Goal: Transaction & Acquisition: Subscribe to service/newsletter

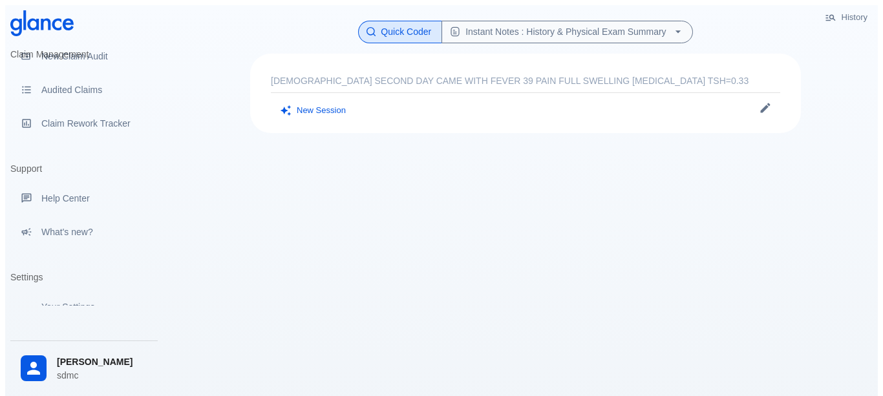
scroll to position [222, 0]
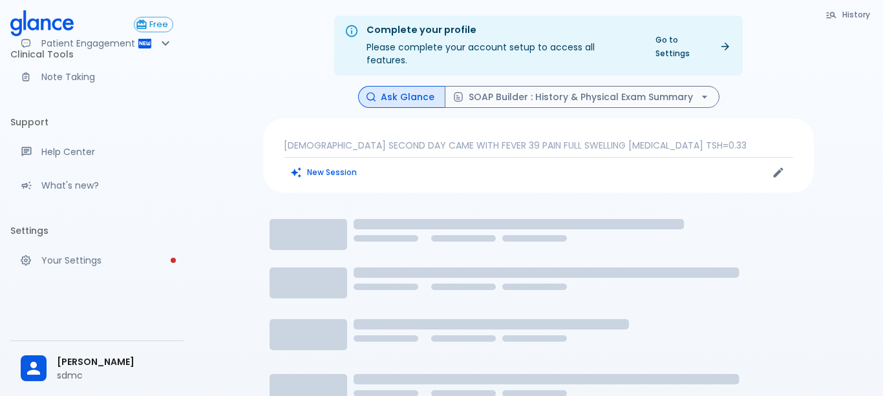
scroll to position [16, 0]
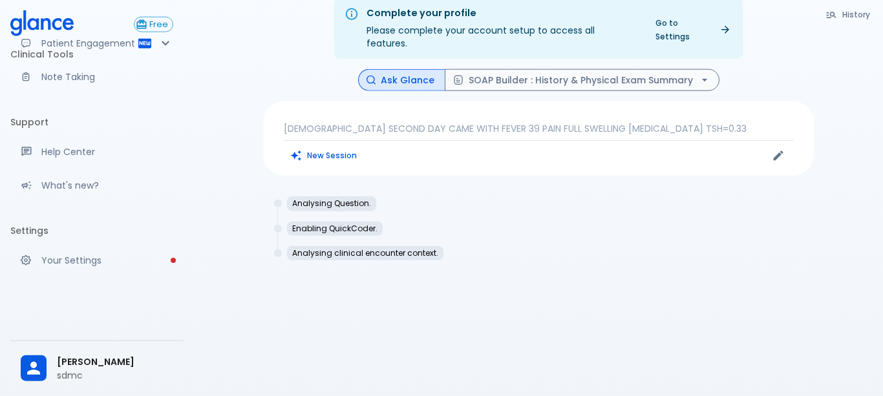
scroll to position [31, 0]
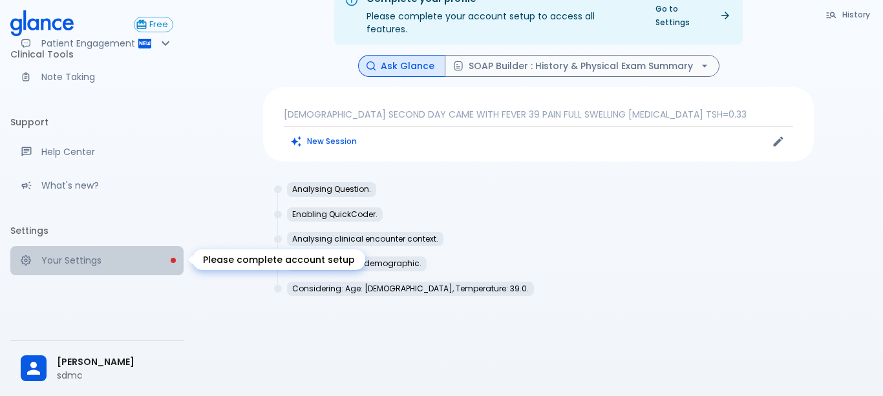
click at [73, 260] on p "Your Settings" at bounding box center [107, 260] width 132 height 13
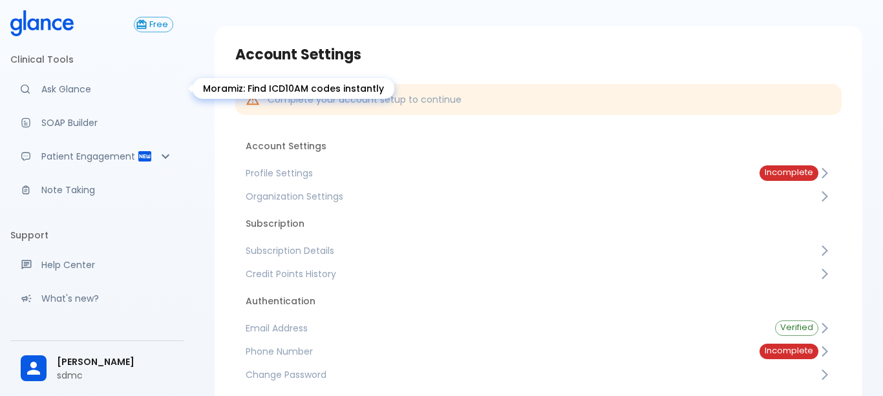
click at [56, 84] on p "Ask Glance" at bounding box center [107, 89] width 132 height 13
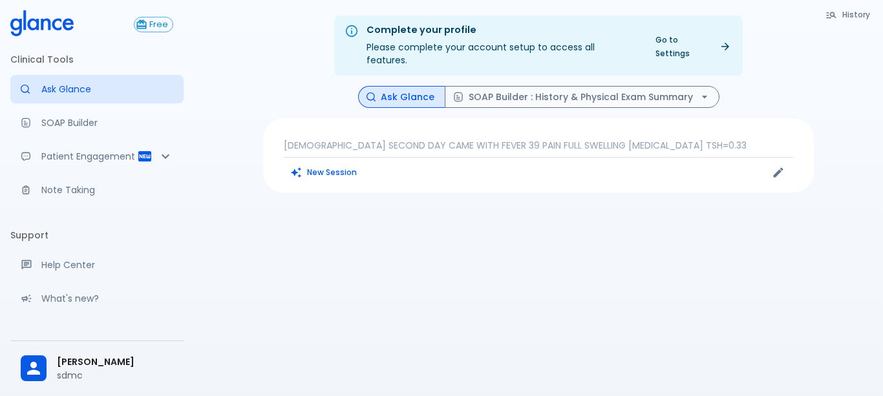
scroll to position [113, 0]
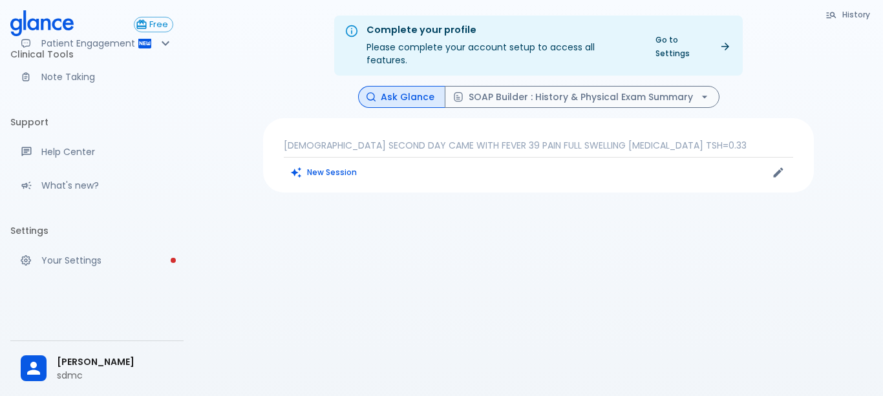
click at [26, 358] on div at bounding box center [34, 368] width 26 height 26
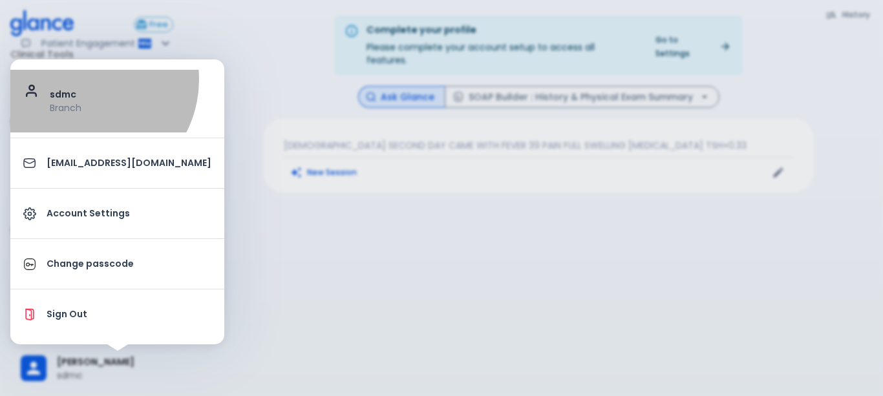
click at [83, 79] on li "sdmc Branch" at bounding box center [117, 101] width 214 height 63
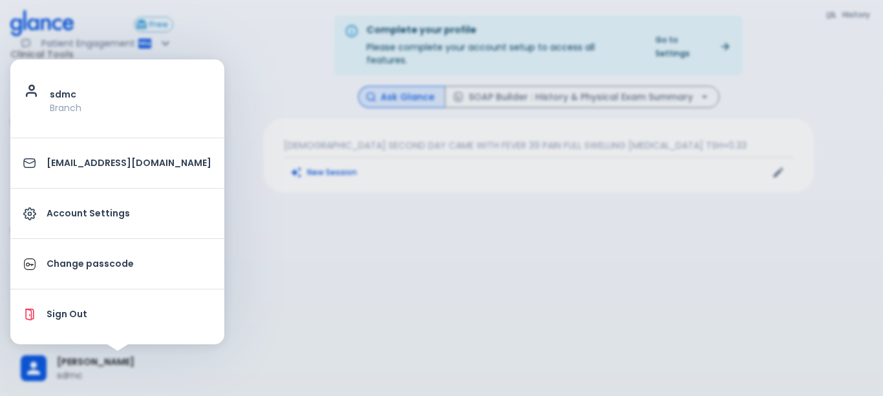
click at [355, 116] on div at bounding box center [441, 198] width 883 height 396
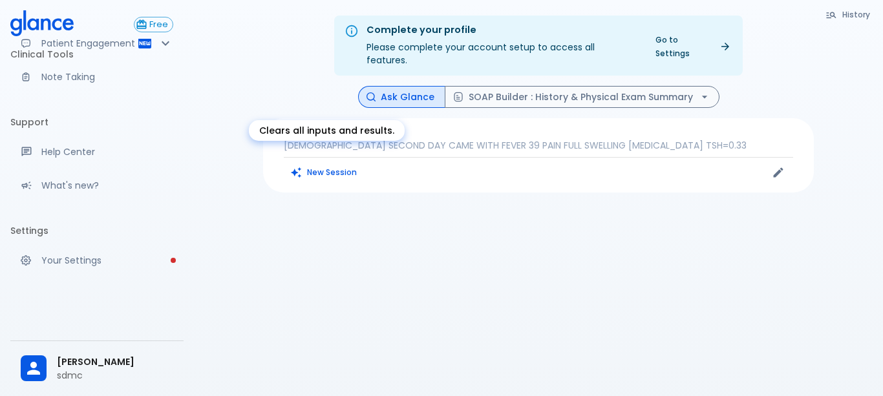
click at [329, 172] on div "15 YEARS OLD SECOND DAY CAME WITH FEVER 39 PAIN FULL SWELLING NAUSEA AND VOMITI…" at bounding box center [538, 155] width 550 height 74
click at [344, 163] on button "New Session" at bounding box center [324, 172] width 81 height 19
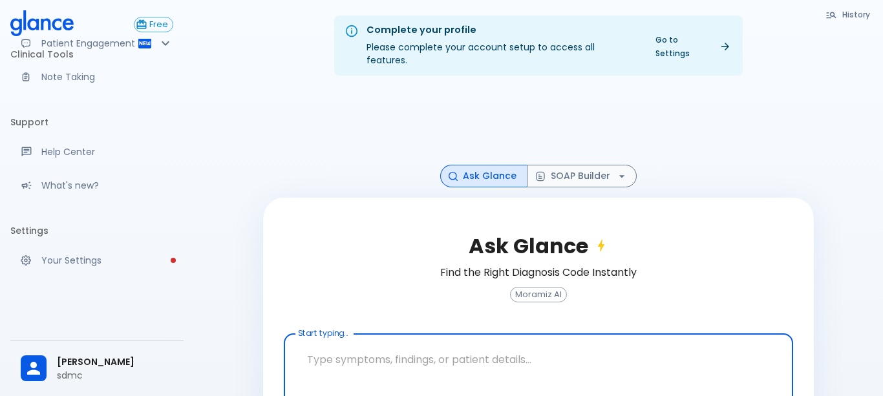
scroll to position [47, 0]
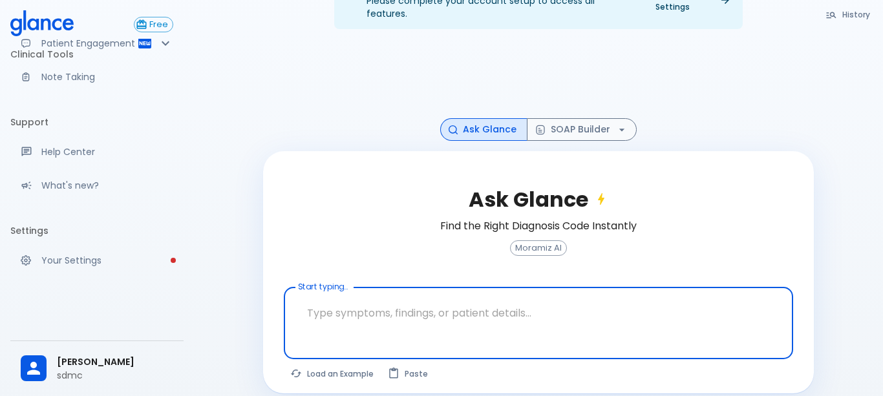
click at [348, 305] on textarea "Start typing..." at bounding box center [538, 313] width 491 height 41
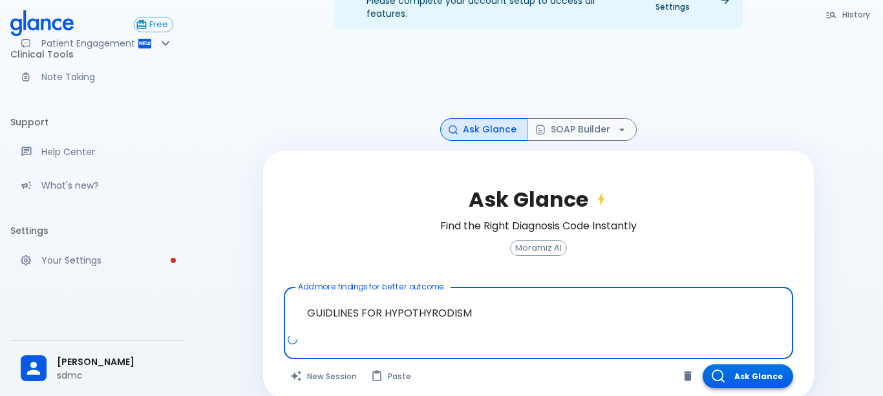
type textarea "GUIDLINES FOR HYPOTHYRODISM"
click at [746, 364] on button "Ask Glance" at bounding box center [747, 376] width 90 height 24
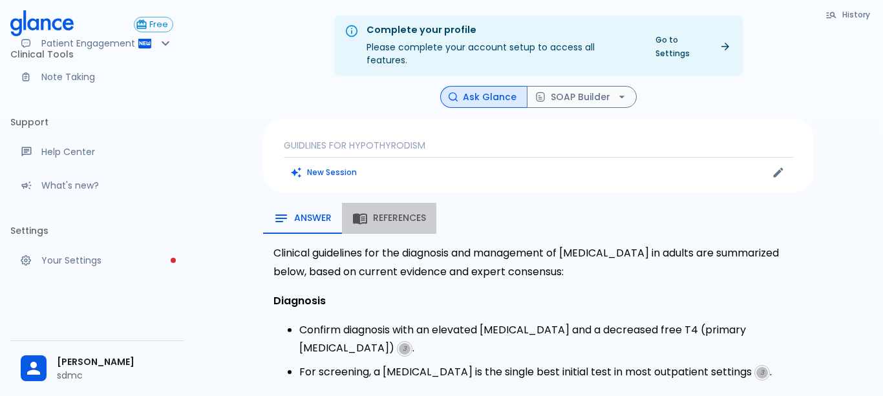
drag, startPoint x: 417, startPoint y: 195, endPoint x: 404, endPoint y: 203, distance: 14.5
click at [417, 203] on button "References" at bounding box center [389, 218] width 94 height 31
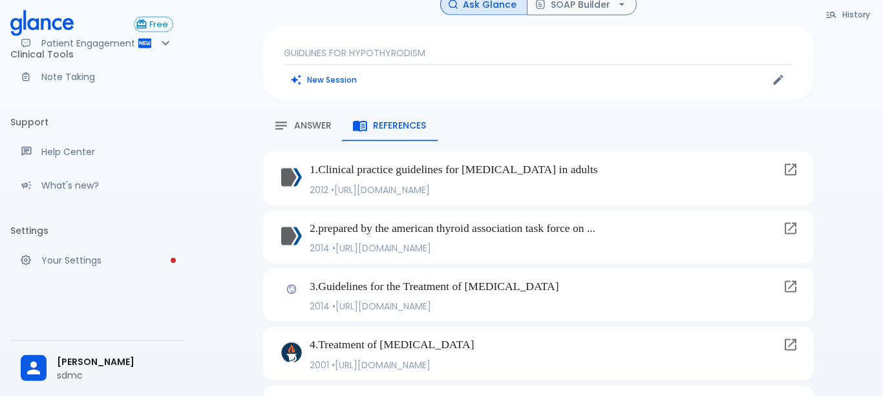
scroll to position [158, 0]
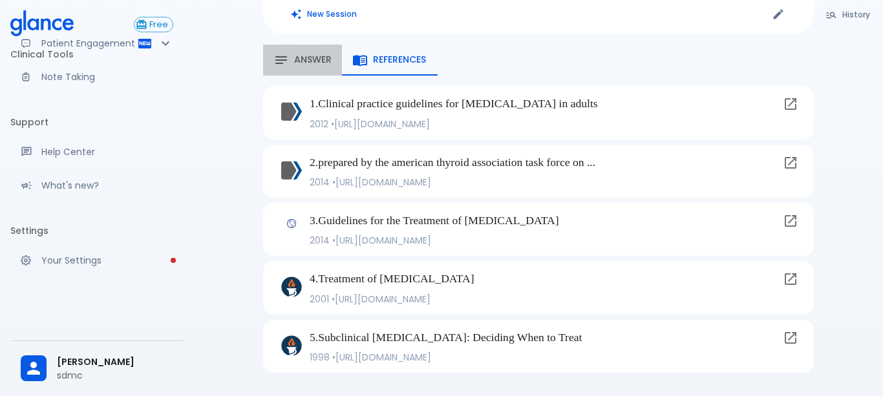
click at [328, 45] on button "Answer" at bounding box center [302, 60] width 79 height 31
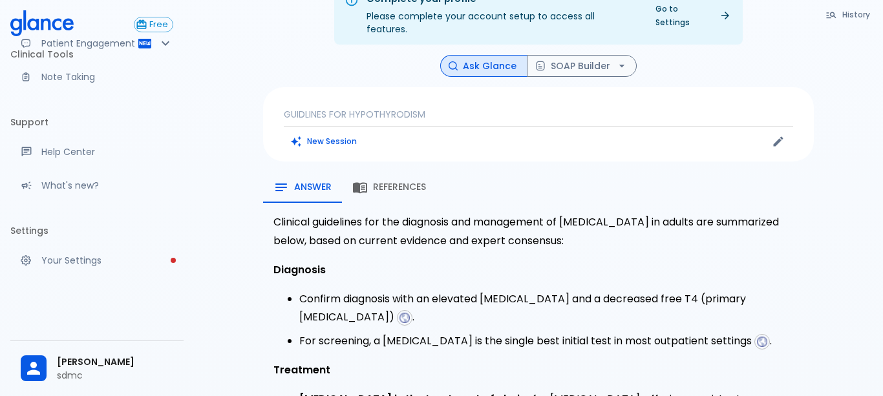
scroll to position [120, 0]
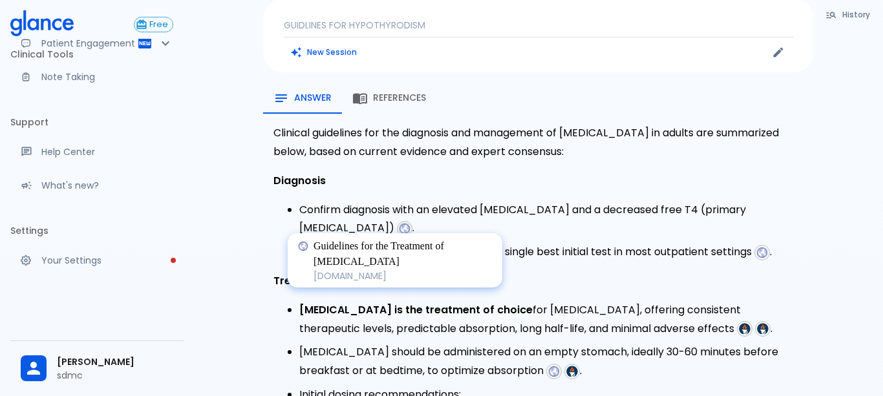
click at [399, 223] on img at bounding box center [405, 229] width 12 height 12
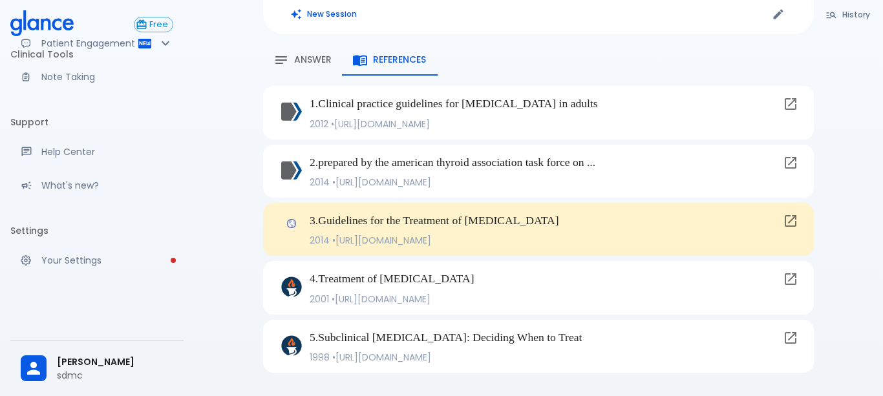
click at [295, 54] on span "Answer" at bounding box center [312, 60] width 37 height 12
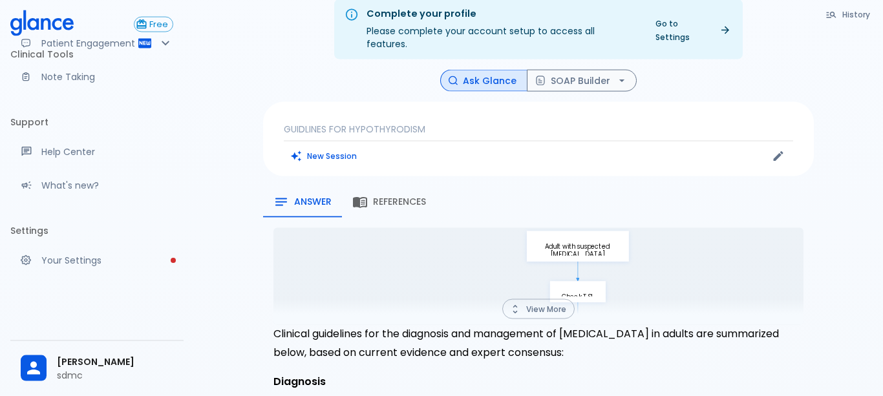
scroll to position [0, 0]
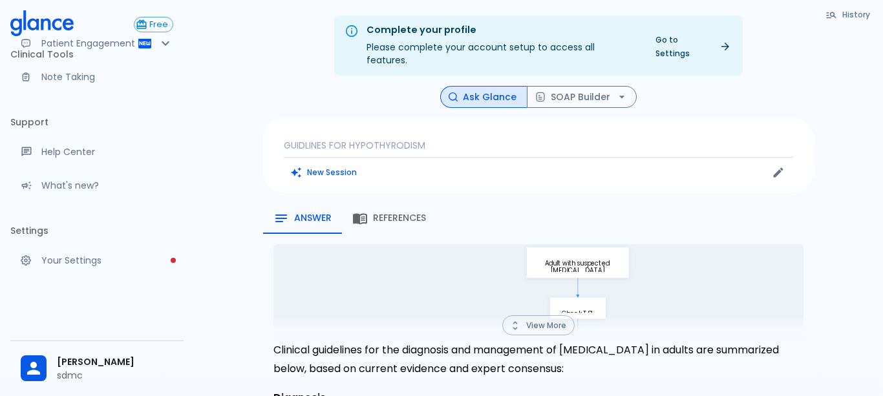
click at [361, 203] on button "References" at bounding box center [389, 218] width 94 height 31
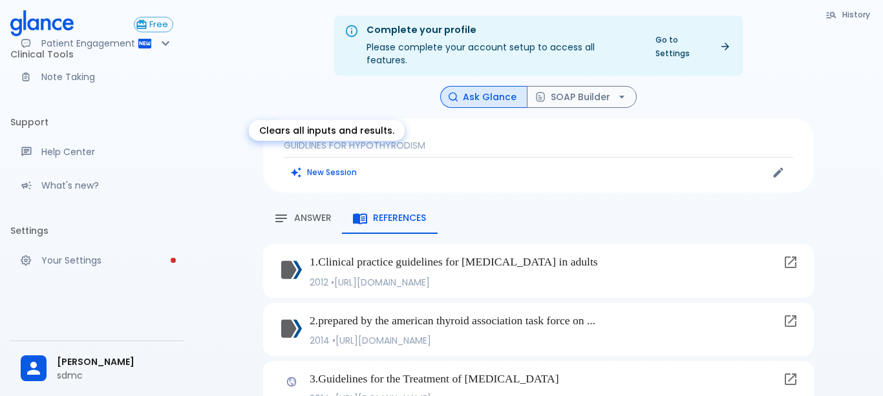
click at [333, 167] on button "New Session" at bounding box center [324, 172] width 81 height 19
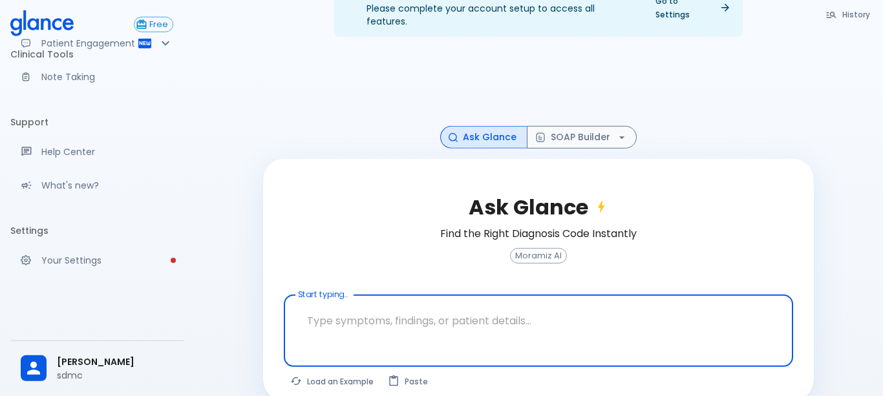
scroll to position [47, 0]
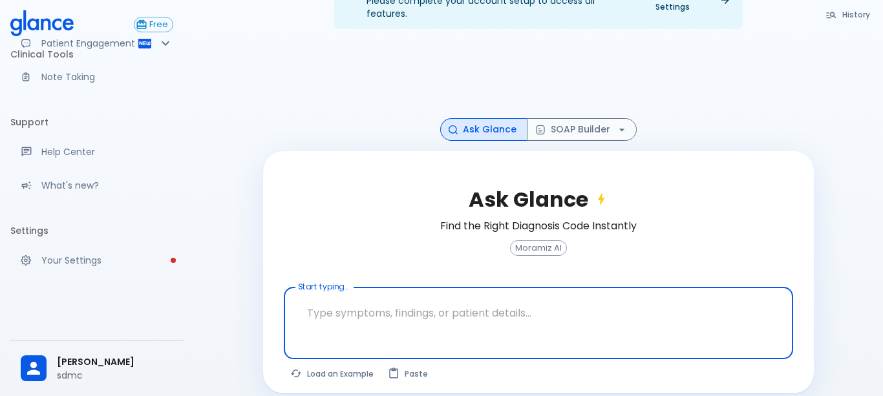
click at [376, 300] on textarea "Start typing..." at bounding box center [538, 313] width 491 height 41
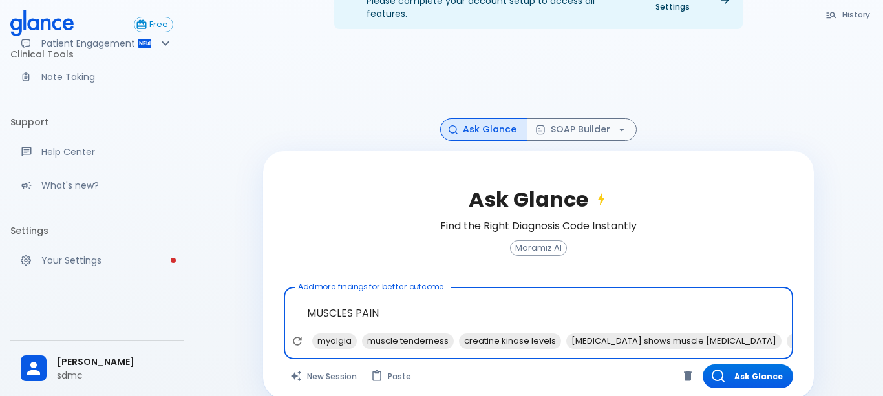
scroll to position [52, 0]
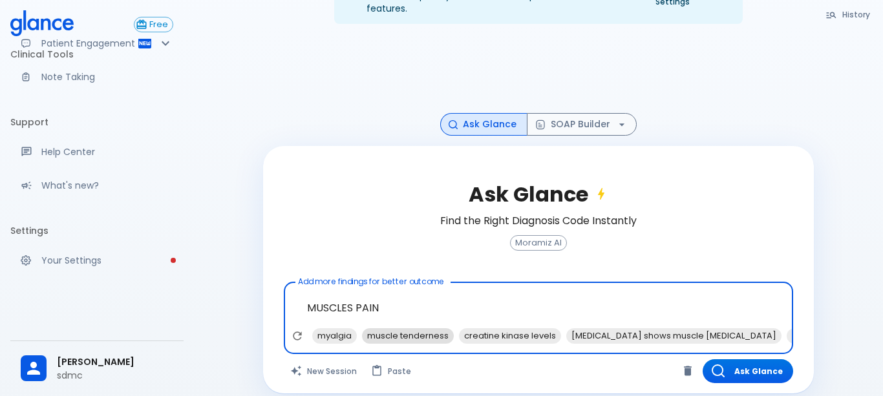
click at [385, 328] on span "muscle tenderness" at bounding box center [408, 335] width 92 height 15
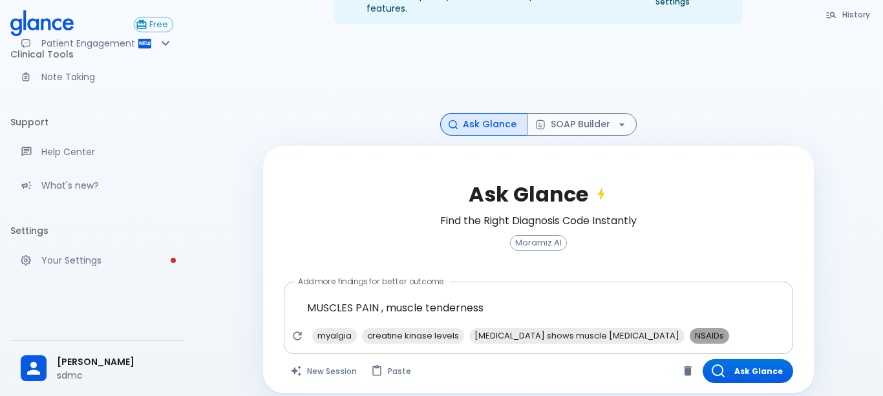
click at [689, 328] on span "NSAIDs" at bounding box center [708, 335] width 39 height 15
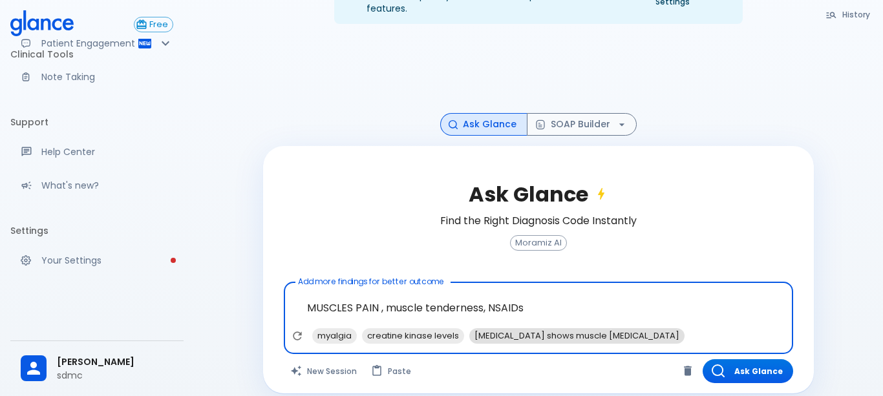
click at [516, 328] on span "MRI shows muscle edema" at bounding box center [576, 335] width 215 height 15
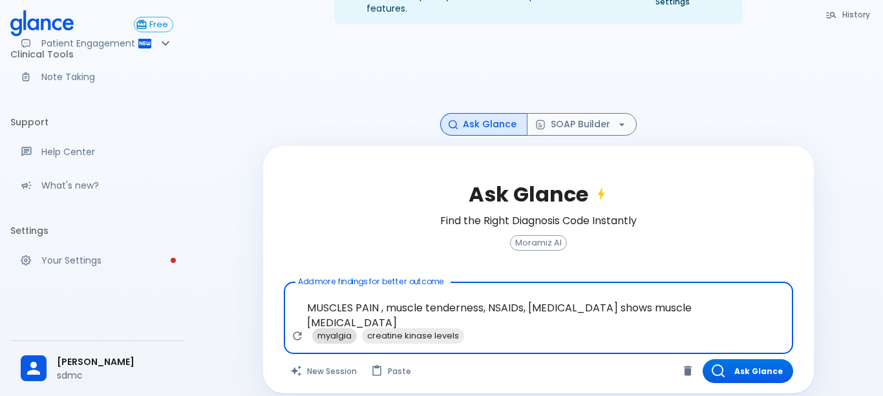
click at [328, 328] on span "myalgia" at bounding box center [334, 335] width 45 height 15
type textarea "MUSCLES PAIN , muscle tenderness, NSAIDs, MRI shows muscle edema, myalgia"
click at [733, 359] on button "Ask Glance" at bounding box center [747, 371] width 90 height 24
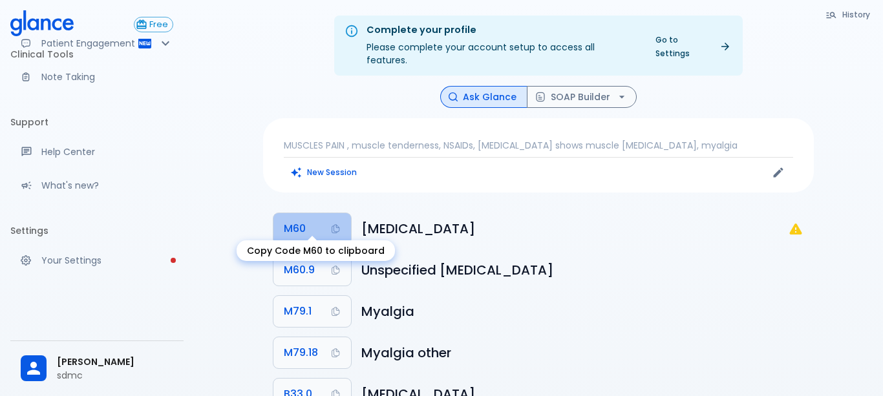
click at [292, 224] on span "M60" at bounding box center [295, 229] width 22 height 18
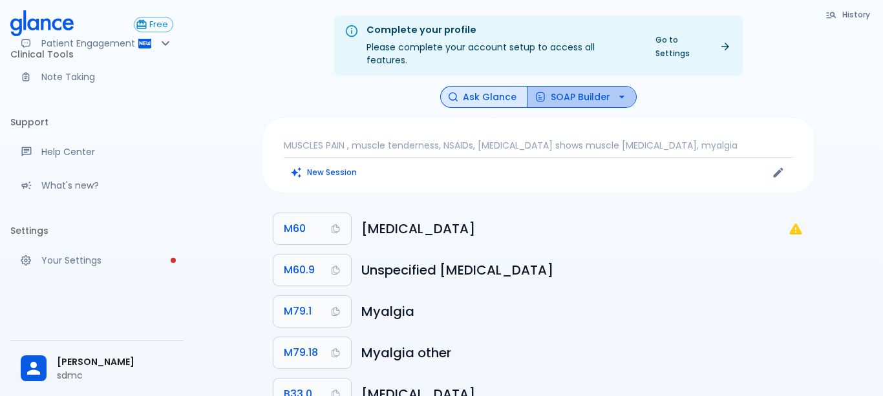
click at [598, 86] on button "SOAP Builder" at bounding box center [582, 97] width 110 height 23
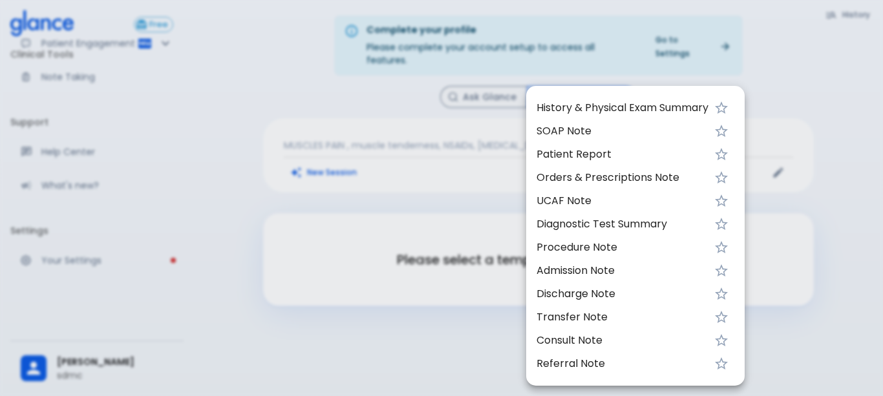
click at [572, 205] on span "UCAF Note" at bounding box center [622, 201] width 172 height 16
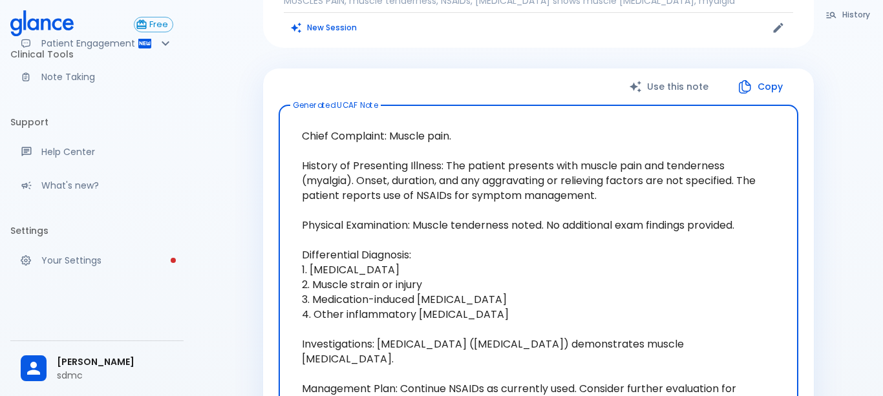
scroll to position [85, 0]
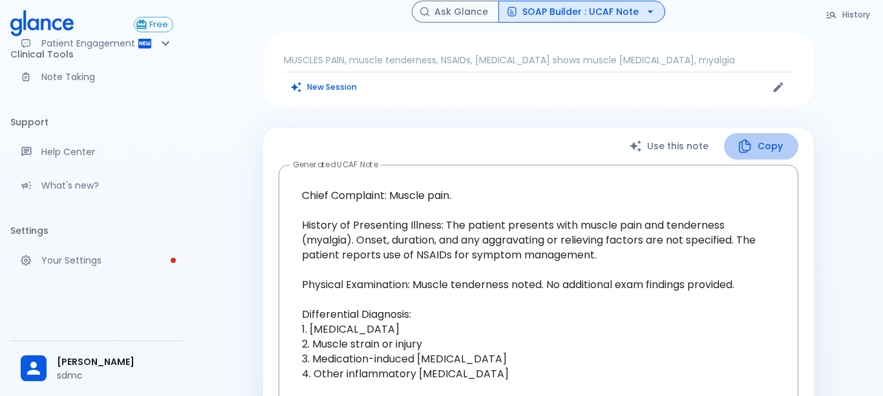
click at [773, 133] on button "Copy" at bounding box center [761, 146] width 74 height 26
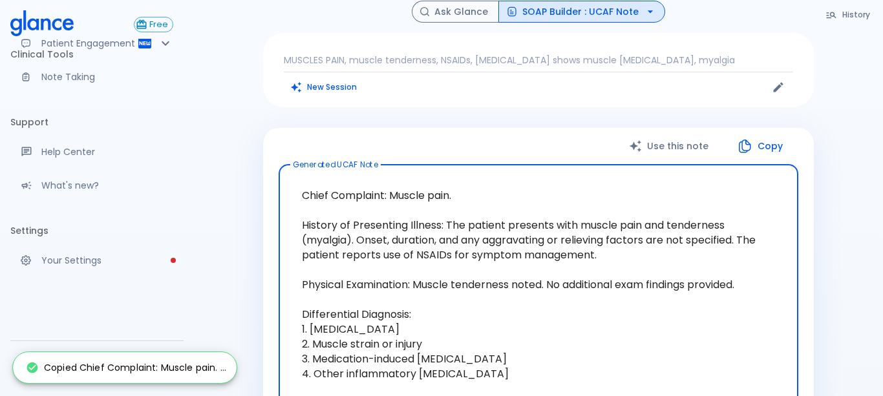
drag, startPoint x: 296, startPoint y: 192, endPoint x: 466, endPoint y: 245, distance: 178.6
click at [466, 245] on textarea "Chief Complaint: Muscle pain. History of Presenting Illness: The patient presen…" at bounding box center [538, 329] width 501 height 308
click at [592, 290] on textarea "Chief Complaint: Muscle pain. History of Presenting Illness: The patient presen…" at bounding box center [538, 329] width 501 height 308
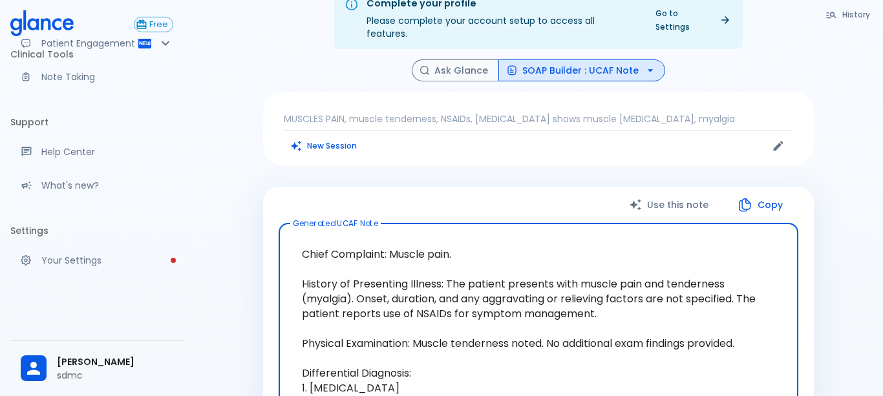
scroll to position [0, 0]
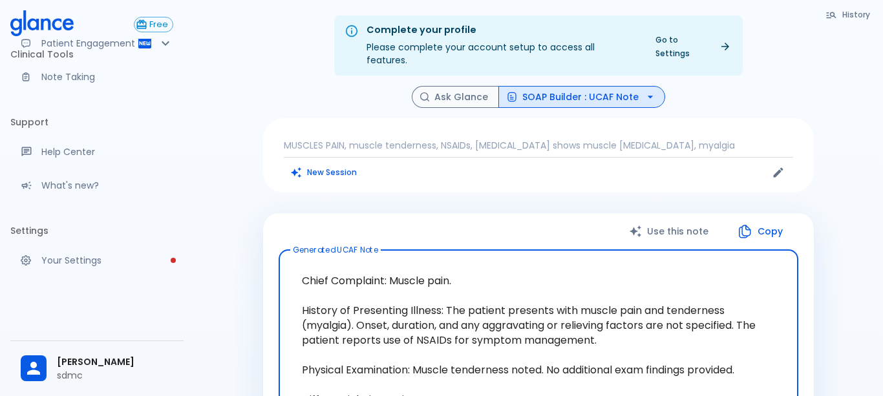
drag, startPoint x: 311, startPoint y: 271, endPoint x: 470, endPoint y: 291, distance: 160.1
click at [451, 86] on button "Ask Glance" at bounding box center [455, 97] width 87 height 23
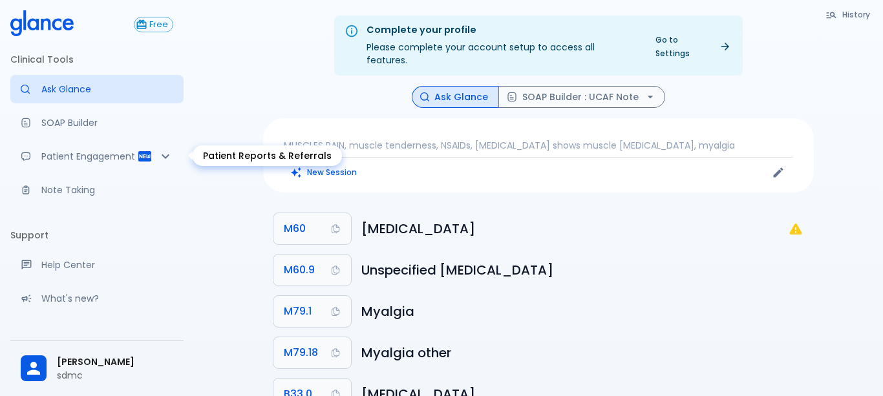
click at [59, 144] on div "Patient Engagement" at bounding box center [96, 156] width 173 height 28
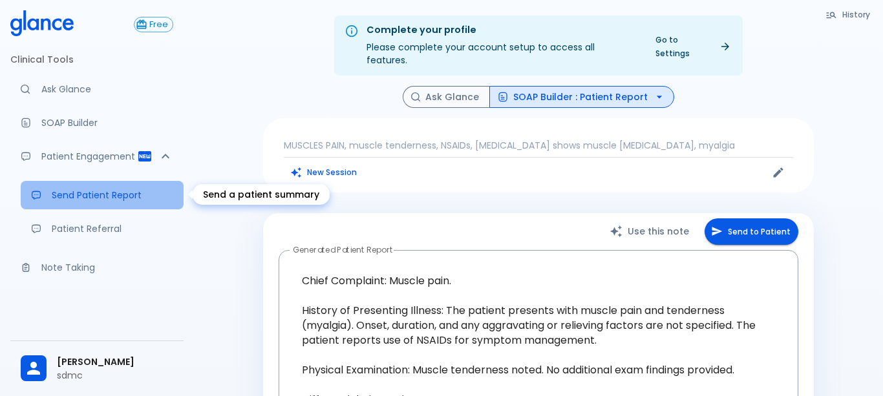
click at [76, 189] on p "Send Patient Report" at bounding box center [112, 195] width 121 height 13
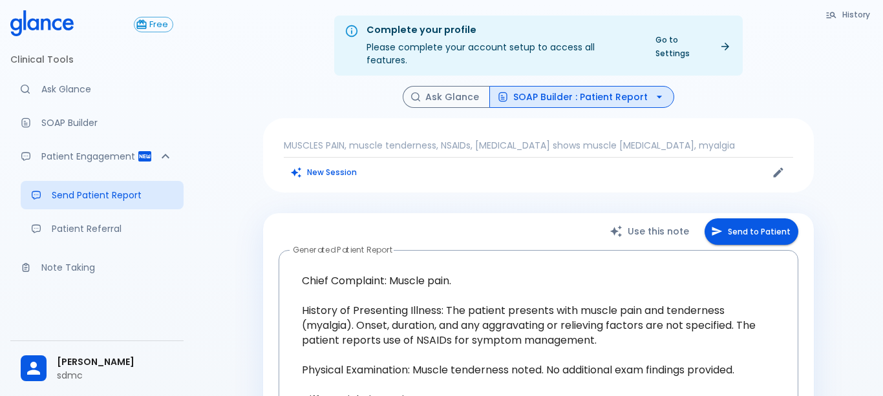
scroll to position [89, 0]
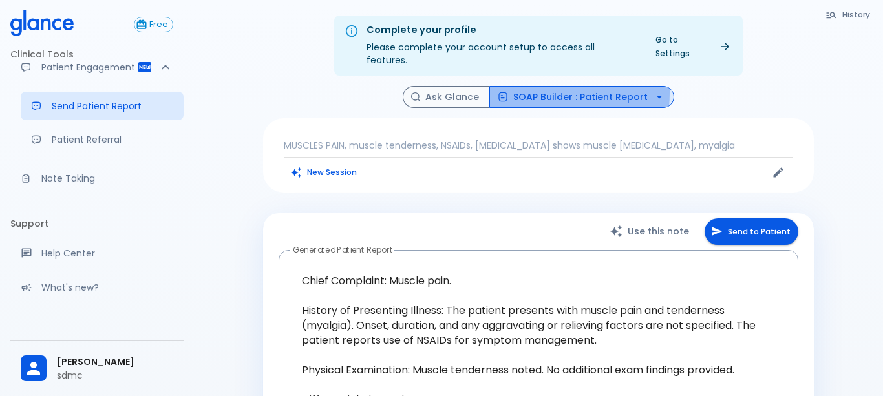
click at [507, 86] on button "SOAP Builder : Patient Report" at bounding box center [581, 97] width 185 height 23
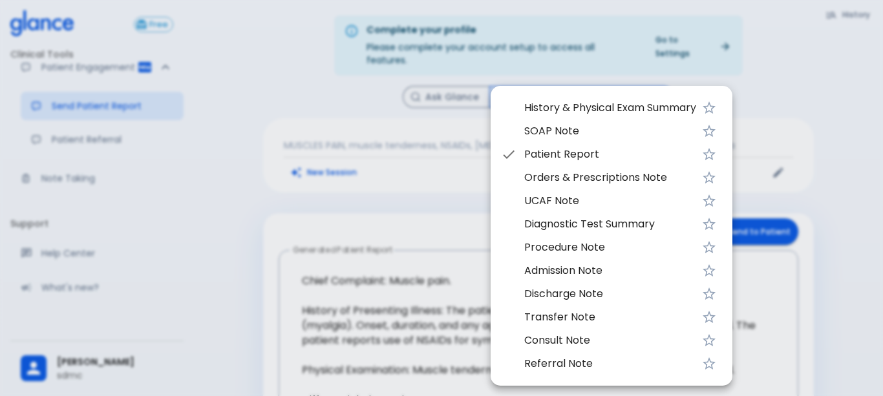
click at [530, 143] on li "Patient Report" at bounding box center [611, 154] width 242 height 23
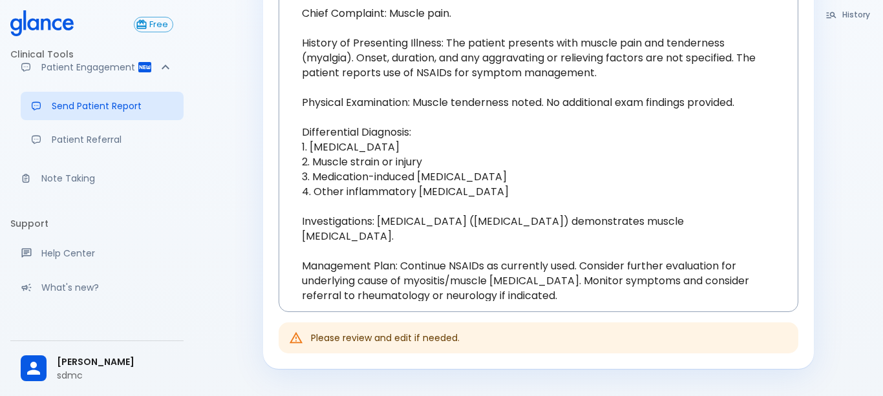
scroll to position [0, 0]
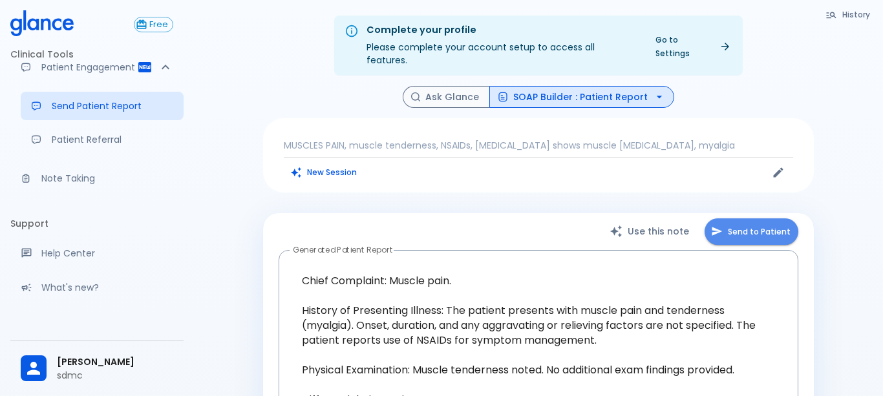
click at [771, 218] on button "Send to Patient" at bounding box center [751, 231] width 94 height 26
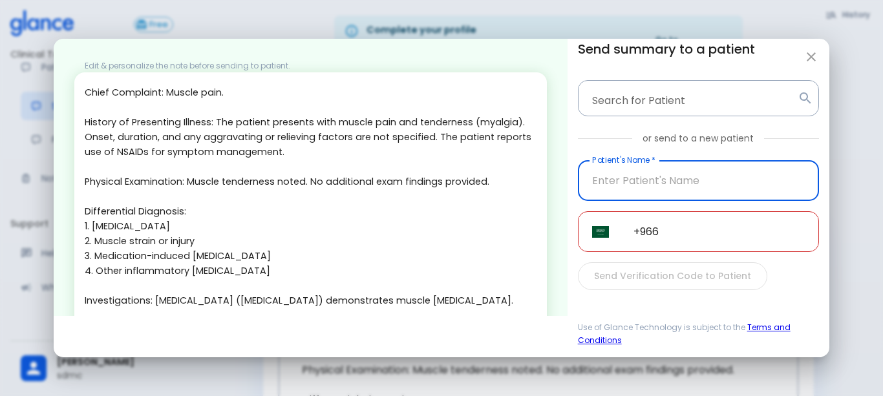
scroll to position [117, 0]
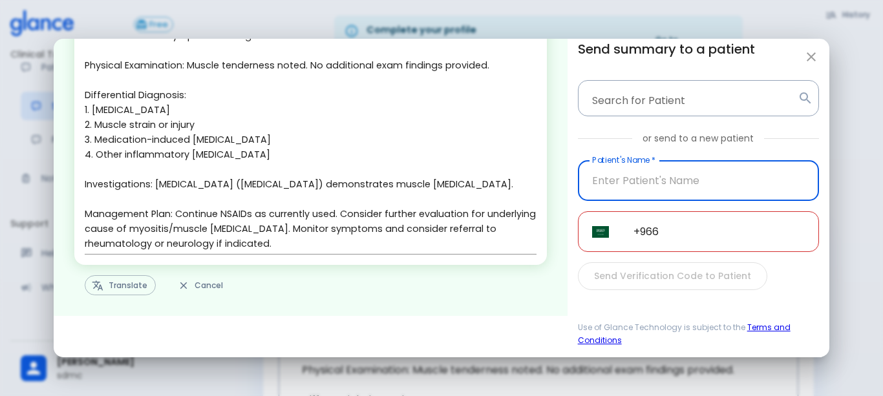
click at [89, 292] on button "Translate" at bounding box center [120, 285] width 71 height 20
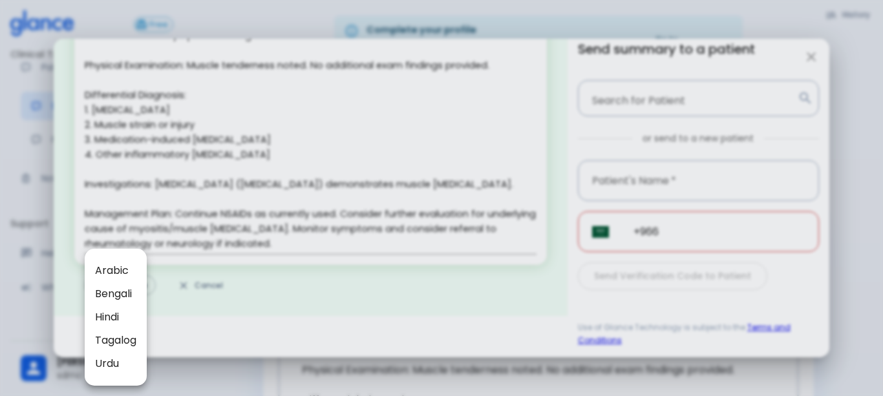
click at [825, 41] on div at bounding box center [441, 198] width 883 height 396
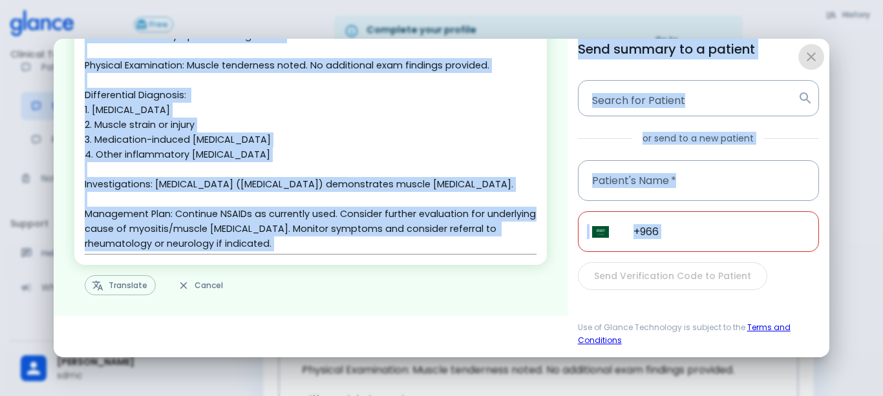
click at [812, 56] on icon "button" at bounding box center [810, 56] width 9 height 9
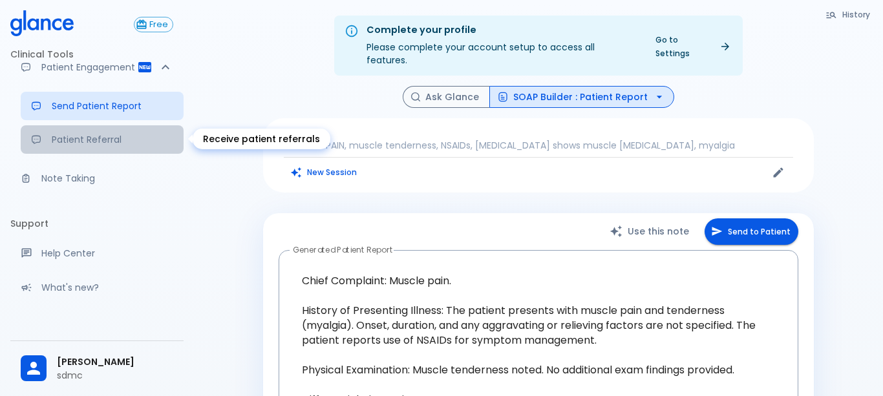
click at [87, 145] on p "Patient Referral" at bounding box center [112, 139] width 121 height 13
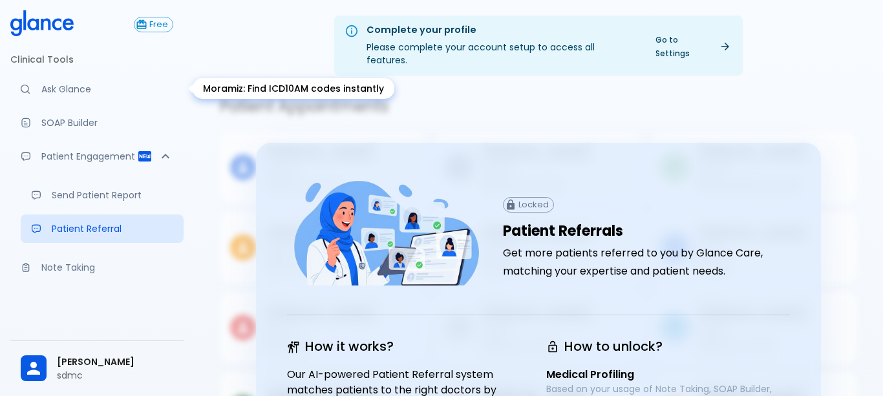
click at [44, 94] on p "Ask Glance" at bounding box center [107, 89] width 132 height 13
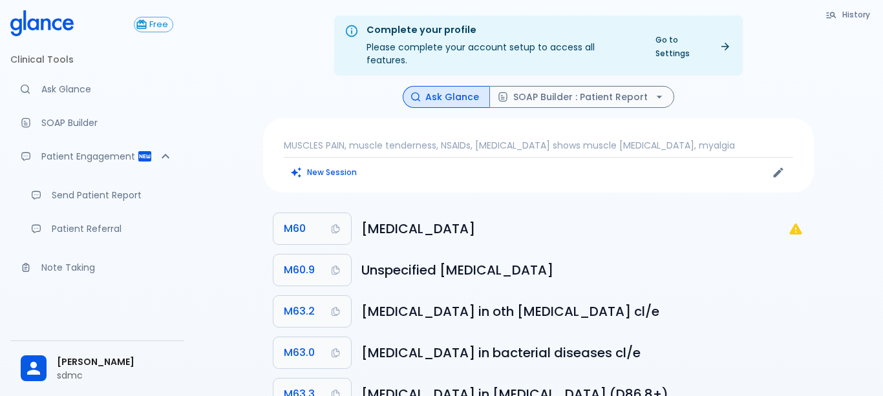
click at [38, 377] on icon at bounding box center [33, 368] width 19 height 19
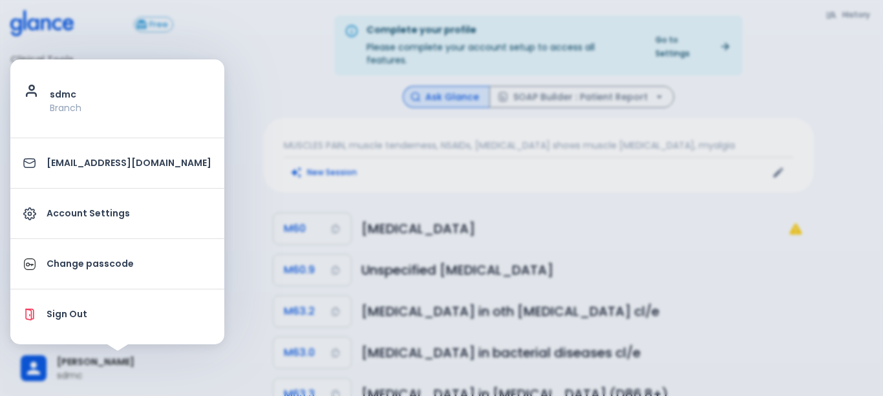
click at [236, 238] on div at bounding box center [441, 198] width 883 height 396
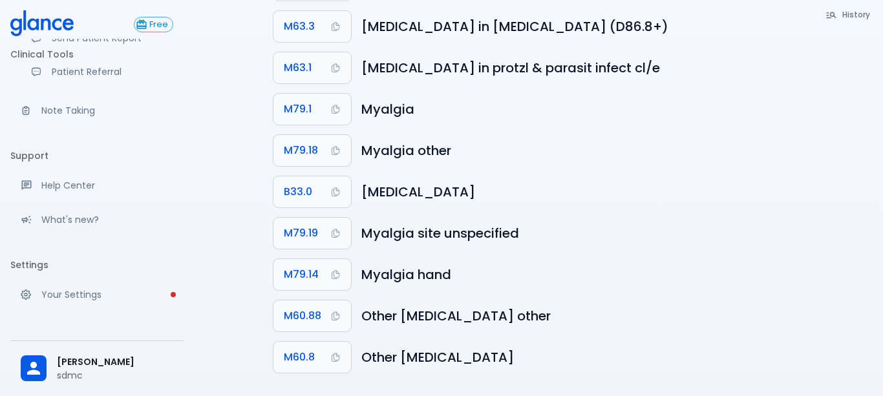
scroll to position [191, 0]
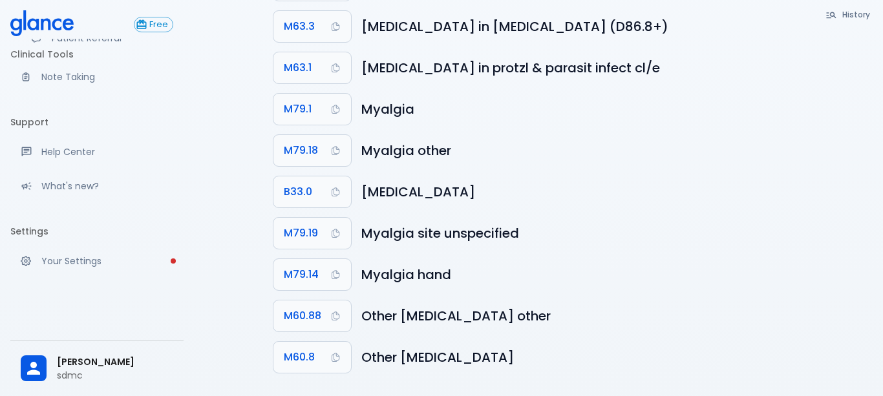
click at [58, 245] on li "Settings" at bounding box center [96, 231] width 173 height 31
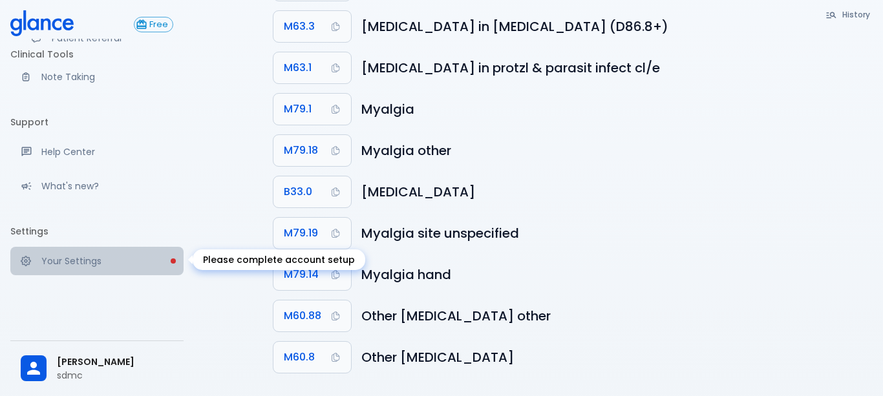
click at [56, 258] on p "Your Settings" at bounding box center [107, 261] width 132 height 13
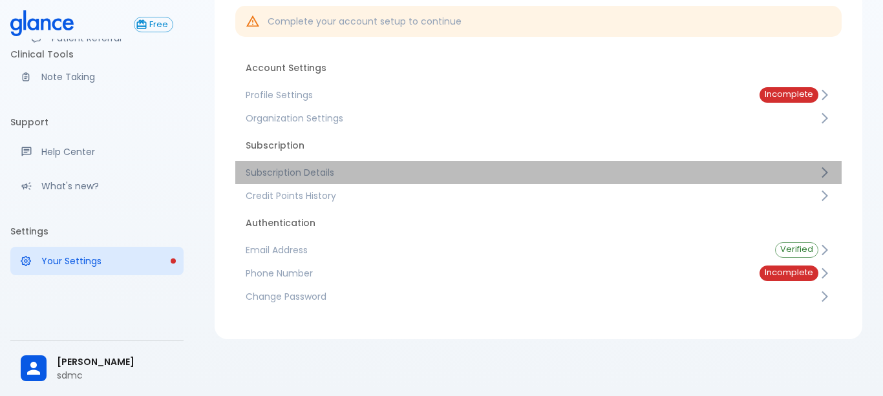
click at [311, 174] on span "Subscription Details" at bounding box center [532, 172] width 572 height 13
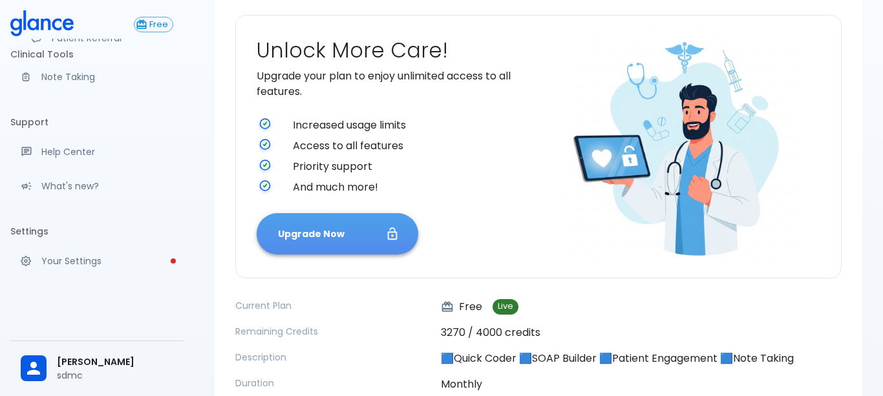
click at [313, 242] on button "Upgrade Now" at bounding box center [338, 234] width 162 height 42
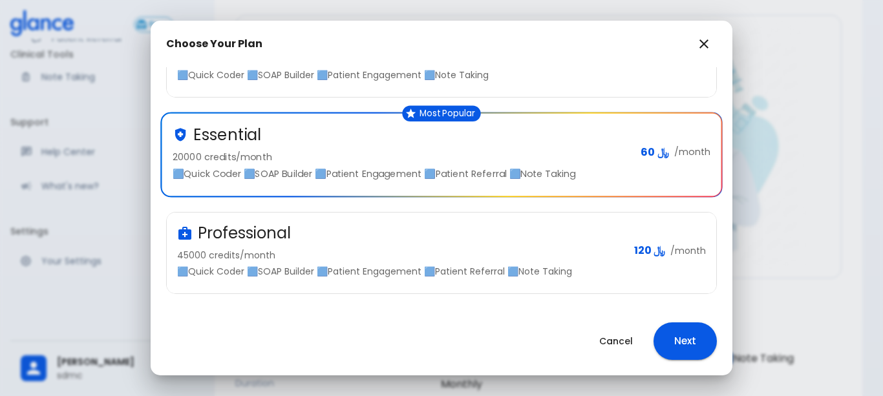
click at [266, 244] on h3 "Professional" at bounding box center [244, 233] width 93 height 21
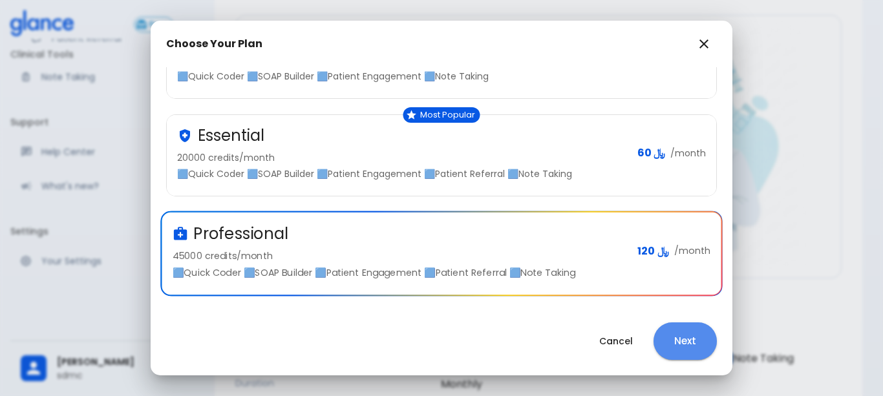
drag, startPoint x: 695, startPoint y: 350, endPoint x: 622, endPoint y: 299, distance: 88.2
click at [692, 351] on button "Next" at bounding box center [684, 340] width 63 height 37
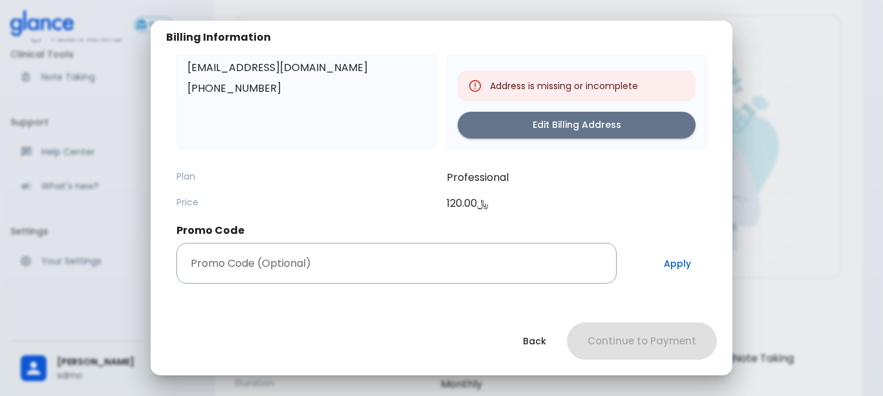
click at [496, 291] on div "Contact Information dr hisham khalil dr.hisham.k.m@gmail.com +966 (5) 017 207 4…" at bounding box center [441, 146] width 550 height 298
click at [492, 265] on input "Promo Code (Optional)" at bounding box center [396, 263] width 440 height 41
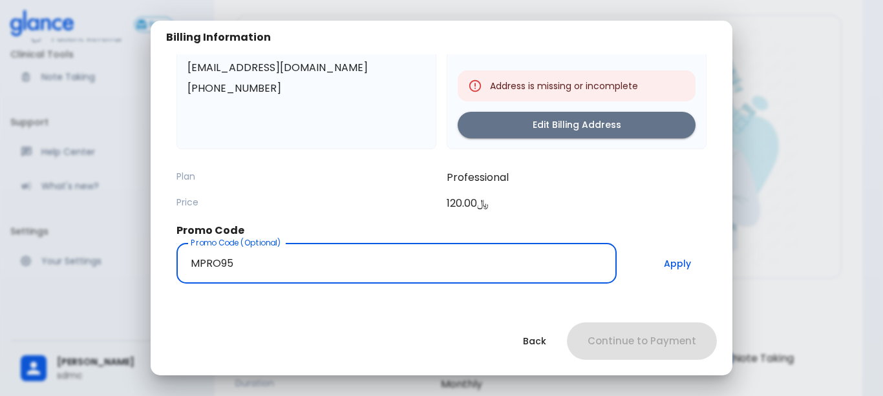
type input "MPRO95"
click at [684, 268] on button "Apply" at bounding box center [677, 263] width 58 height 41
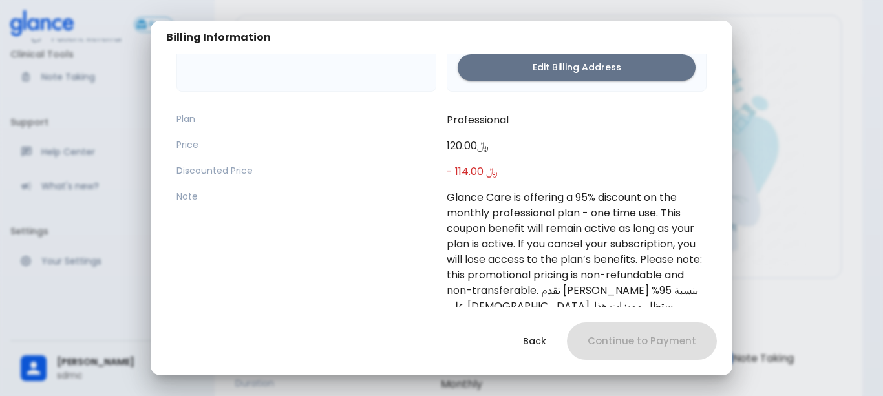
scroll to position [0, 0]
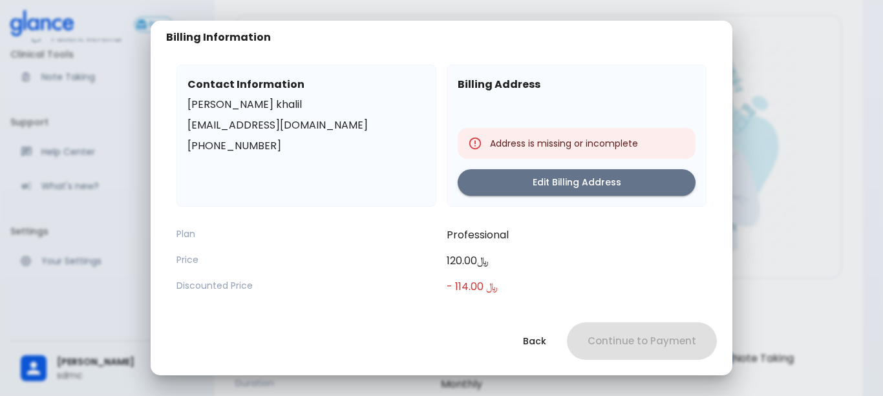
click at [527, 146] on div "Address is missing or incomplete" at bounding box center [564, 143] width 148 height 23
click at [505, 192] on button "Edit Billing Address" at bounding box center [576, 182] width 238 height 26
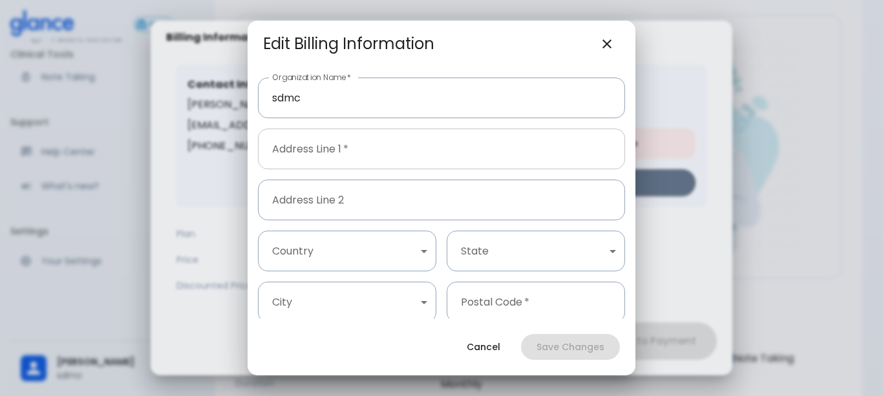
click at [326, 151] on input "Address Line 1   *" at bounding box center [441, 149] width 367 height 41
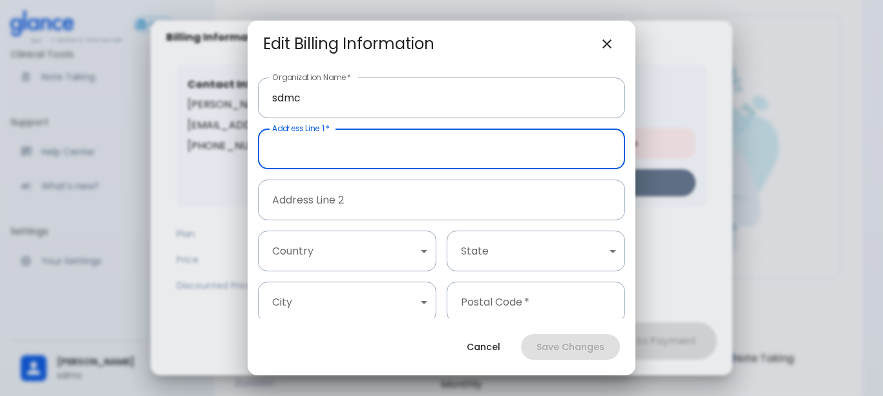
type input "."
type input "RYIADH"
click at [359, 249] on body "↧ pull to refresh ↧ Free Clinical Tools Ask Glance SOAP Builder Patient Engagem…" at bounding box center [441, 209] width 883 height 636
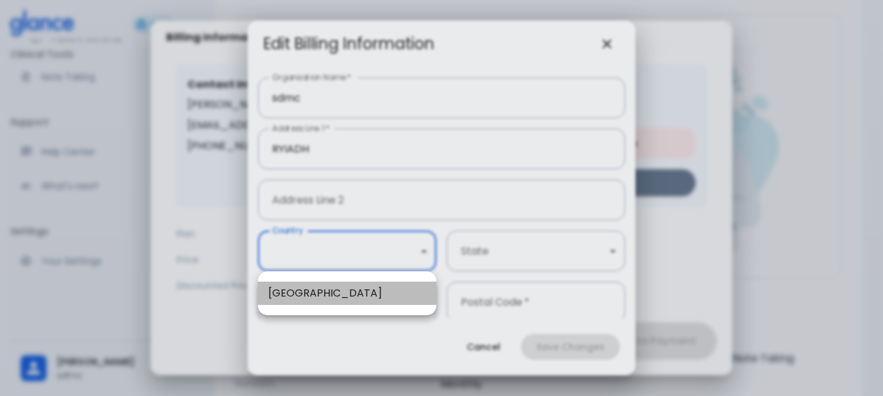
click at [297, 297] on li "Saudi Arabia" at bounding box center [347, 293] width 178 height 23
type input "1"
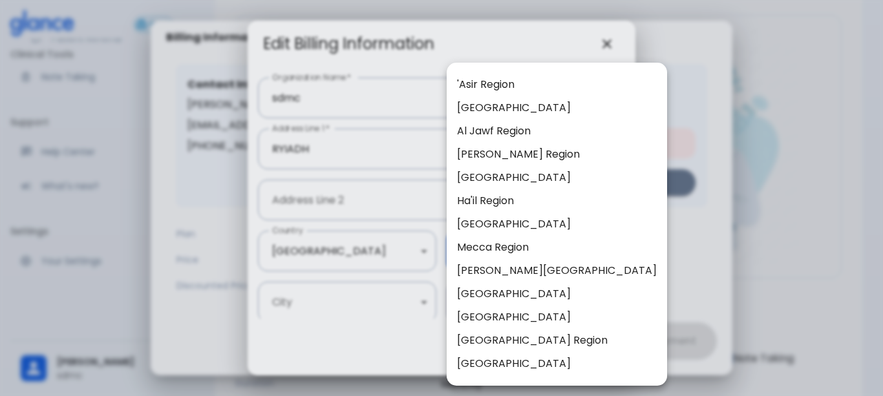
click at [528, 242] on body "↧ pull to refresh ↧ Free Clinical Tools Ask Glance SOAP Builder Patient Engagem…" at bounding box center [441, 209] width 883 height 636
click at [496, 338] on li "Riyadh Region" at bounding box center [556, 340] width 220 height 23
type input "8"
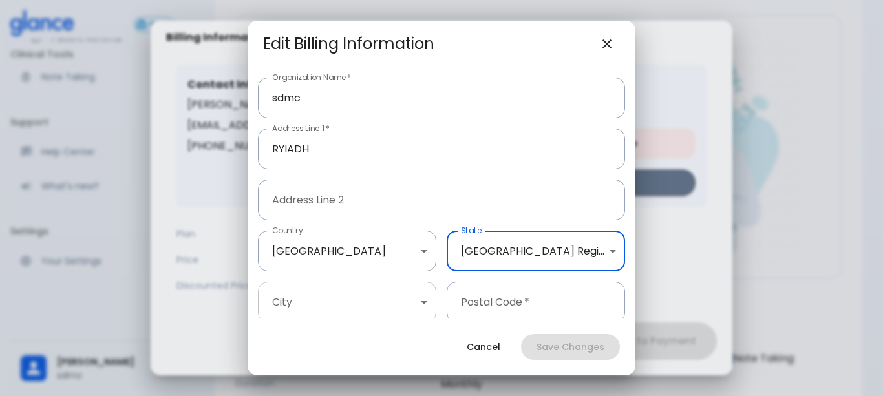
click at [394, 302] on body "↧ pull to refresh ↧ Free Clinical Tools Ask Glance SOAP Builder Patient Engagem…" at bounding box center [441, 209] width 883 height 636
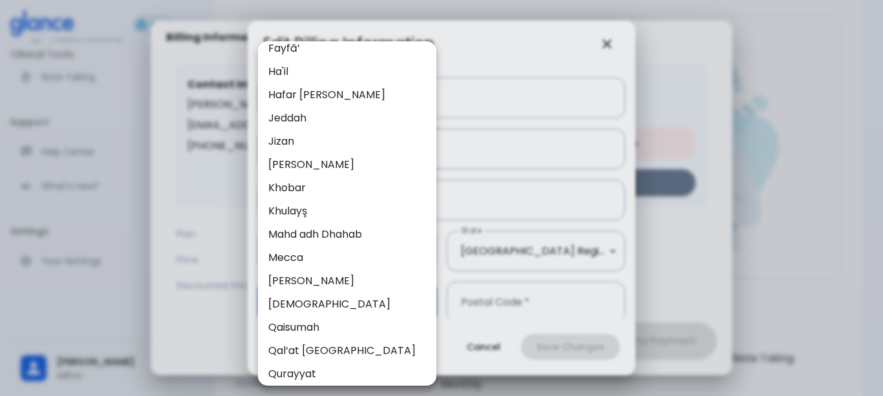
scroll to position [981, 0]
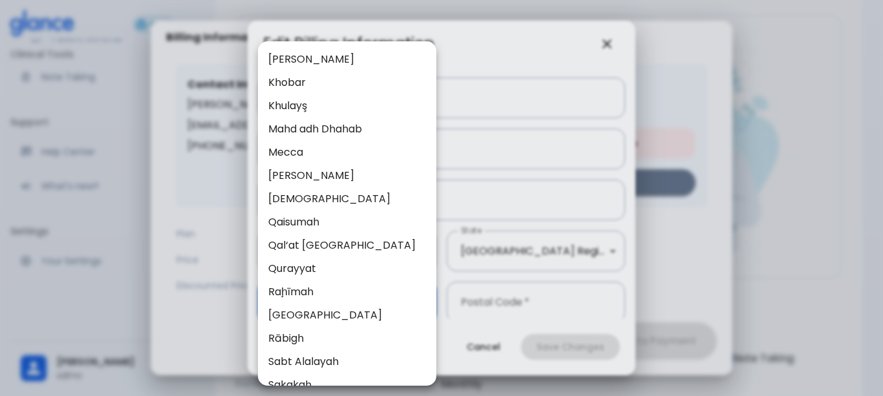
click at [288, 313] on li "Riyadh" at bounding box center [347, 315] width 178 height 23
type input "37"
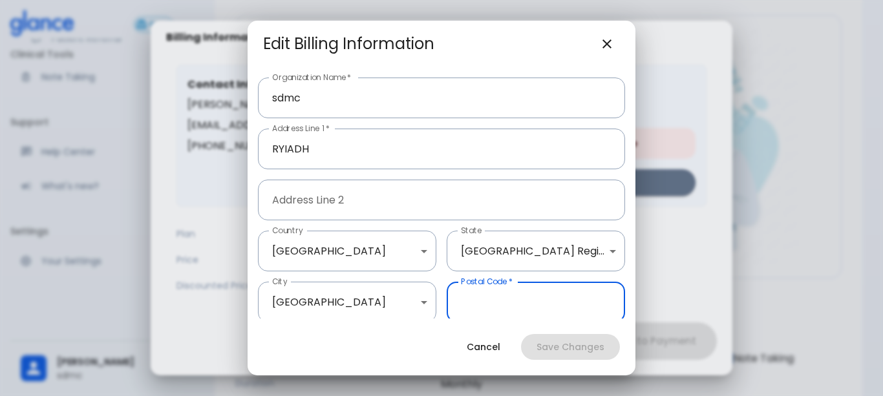
click at [492, 300] on input "Postal Code   *" at bounding box center [535, 302] width 178 height 41
type input "13555"
click at [551, 342] on button "Save Changes" at bounding box center [570, 347] width 99 height 26
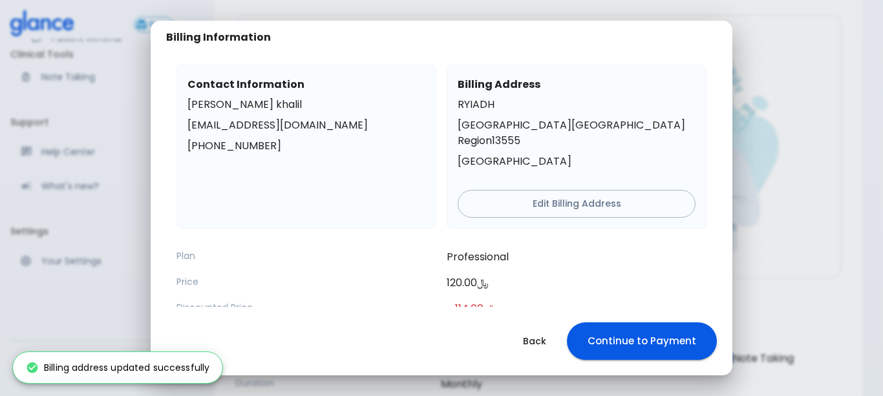
click at [611, 331] on button "Continue to Payment" at bounding box center [642, 340] width 150 height 37
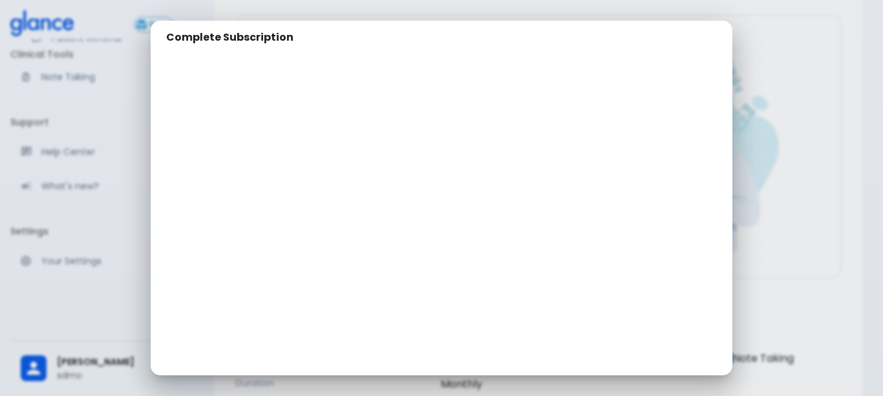
scroll to position [36, 0]
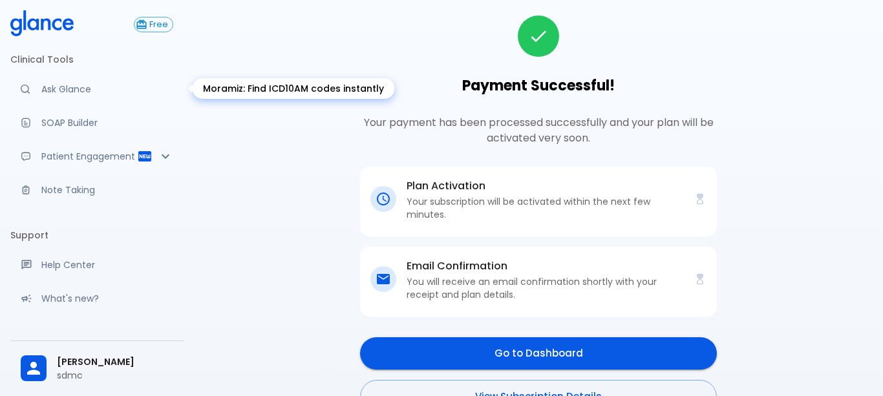
click at [58, 76] on link "Ask Glance" at bounding box center [96, 89] width 173 height 28
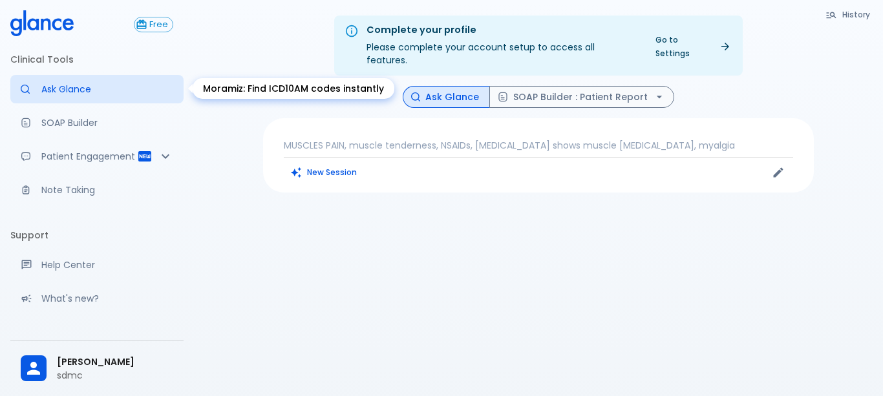
click at [66, 87] on p "Ask Glance" at bounding box center [107, 89] width 132 height 13
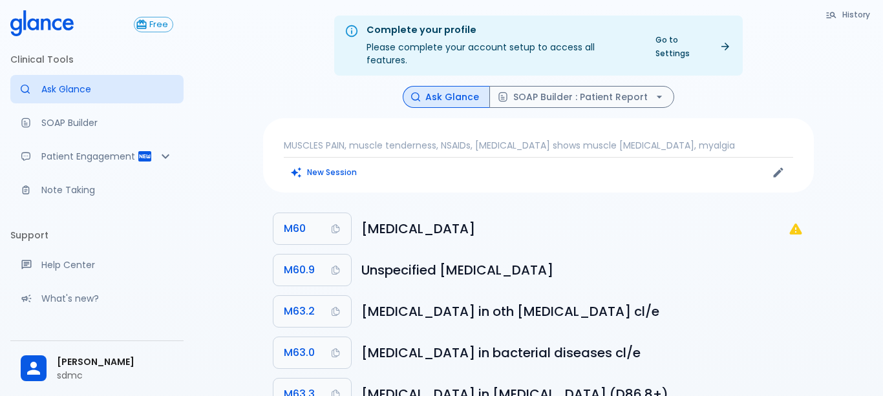
click at [303, 171] on div "MUSCLES PAIN, muscle tenderness, NSAIDs, magnetic resonance imaging shows muscl…" at bounding box center [538, 155] width 550 height 74
drag, startPoint x: 303, startPoint y: 171, endPoint x: 307, endPoint y: 160, distance: 11.0
click at [303, 171] on div "MUSCLES PAIN, muscle tenderness, NSAIDs, magnetic resonance imaging shows muscl…" at bounding box center [538, 155] width 550 height 74
click at [313, 169] on button "New Session" at bounding box center [324, 172] width 81 height 19
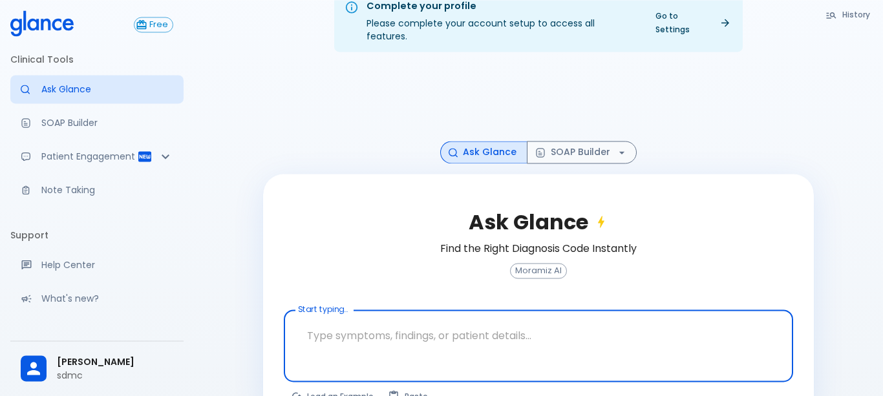
scroll to position [47, 0]
